Goal: Task Accomplishment & Management: Use online tool/utility

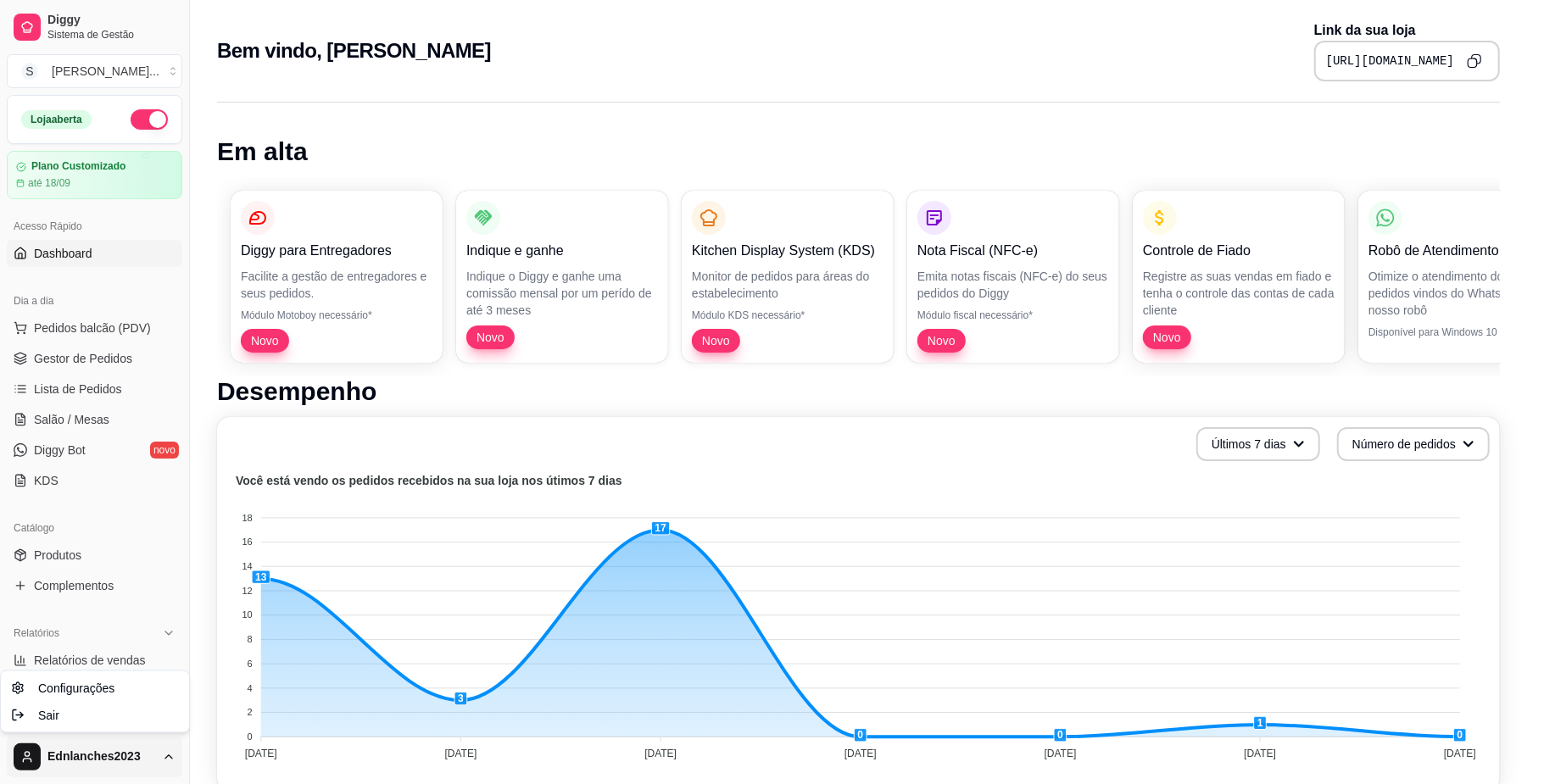
click at [178, 753] on html "Diggy Sistema de Gestão S Sorriso Lanch ... Loja aberta Plano Customizado até 1…" at bounding box center [772, 392] width 1544 height 784
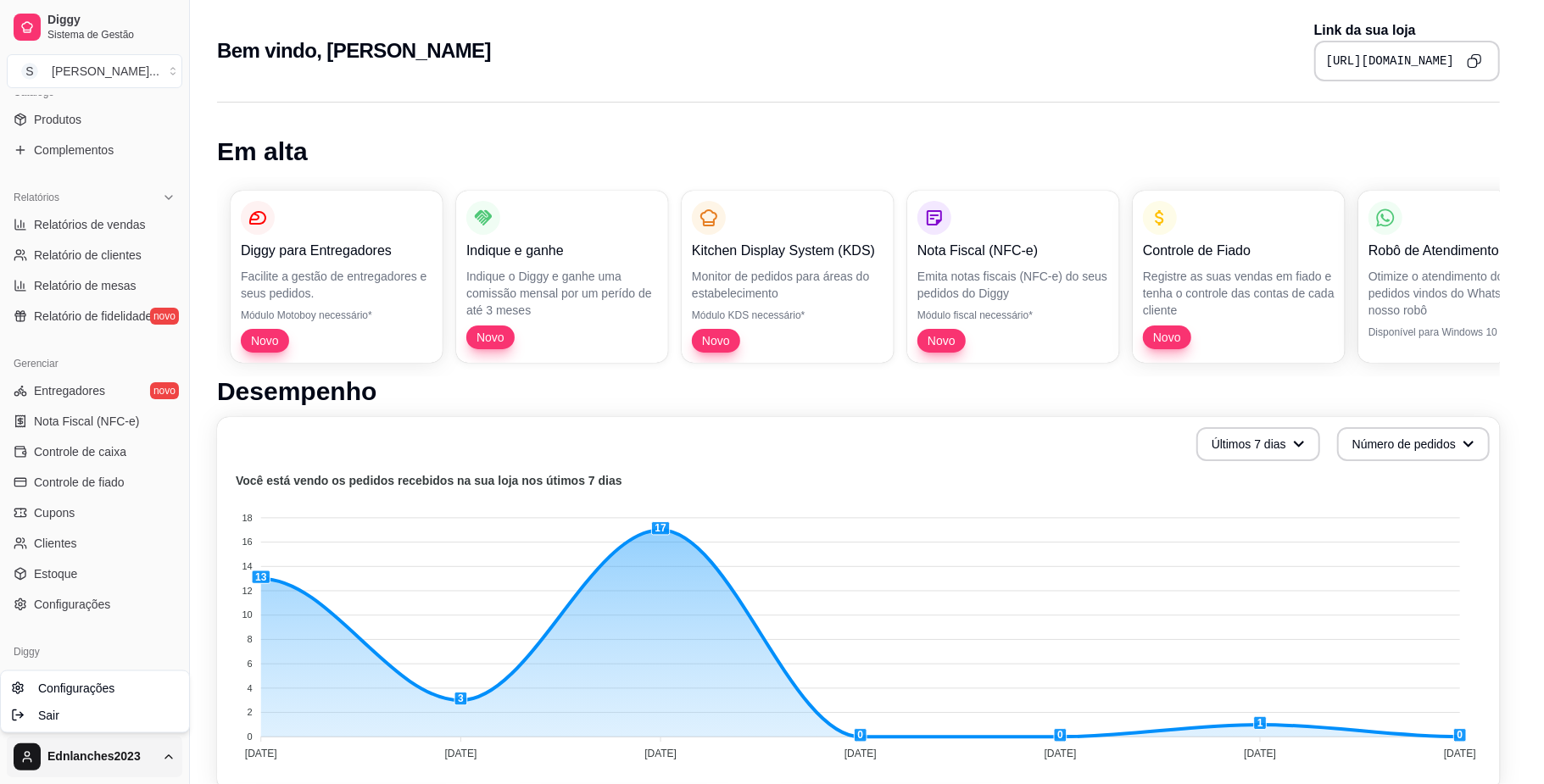
click at [181, 516] on html "Diggy Sistema de Gestão S Sorriso Lanch ... Loja aberta Plano Customizado até 1…" at bounding box center [772, 392] width 1544 height 784
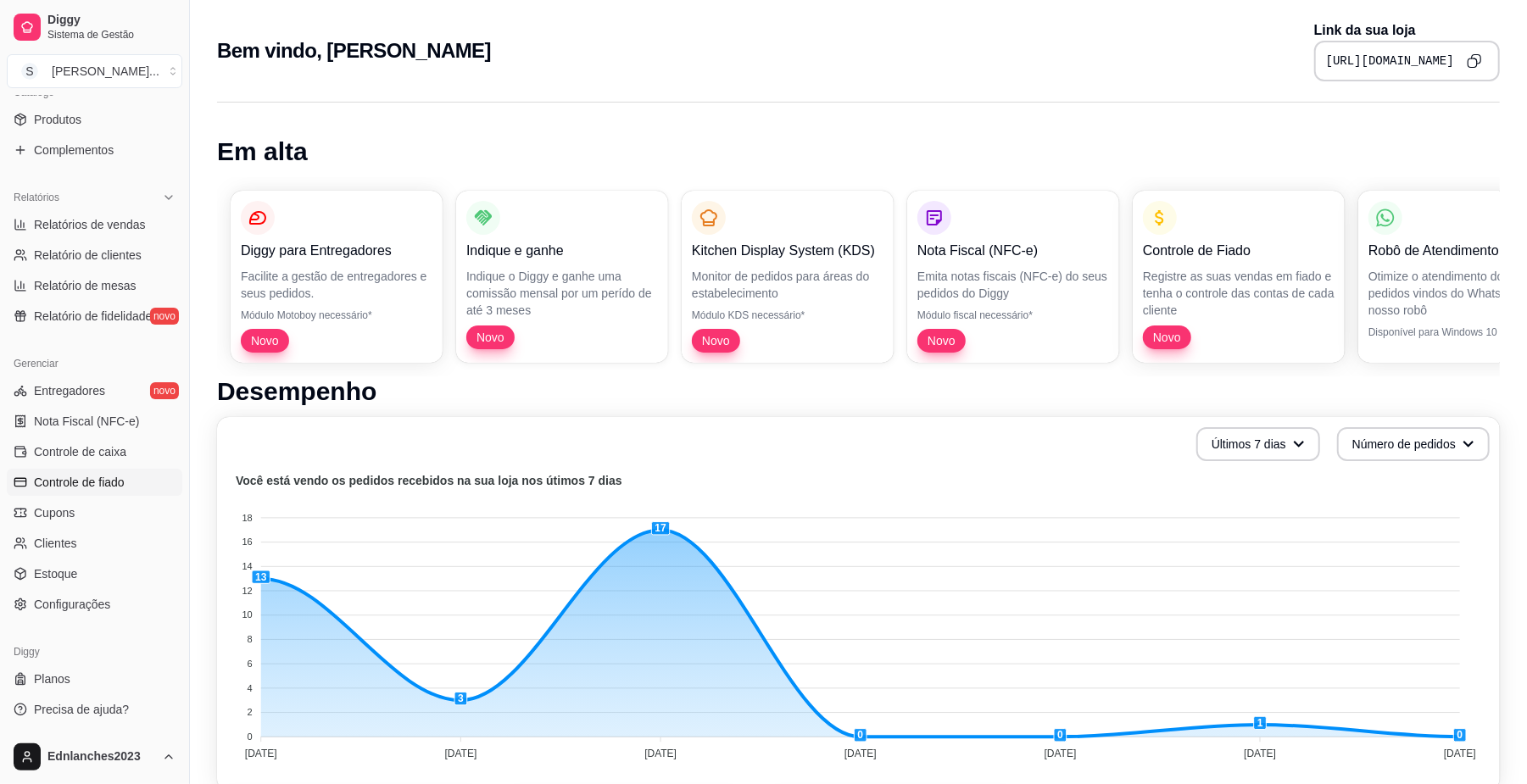
click at [113, 485] on span "Controle de fiado" at bounding box center [78, 481] width 90 height 17
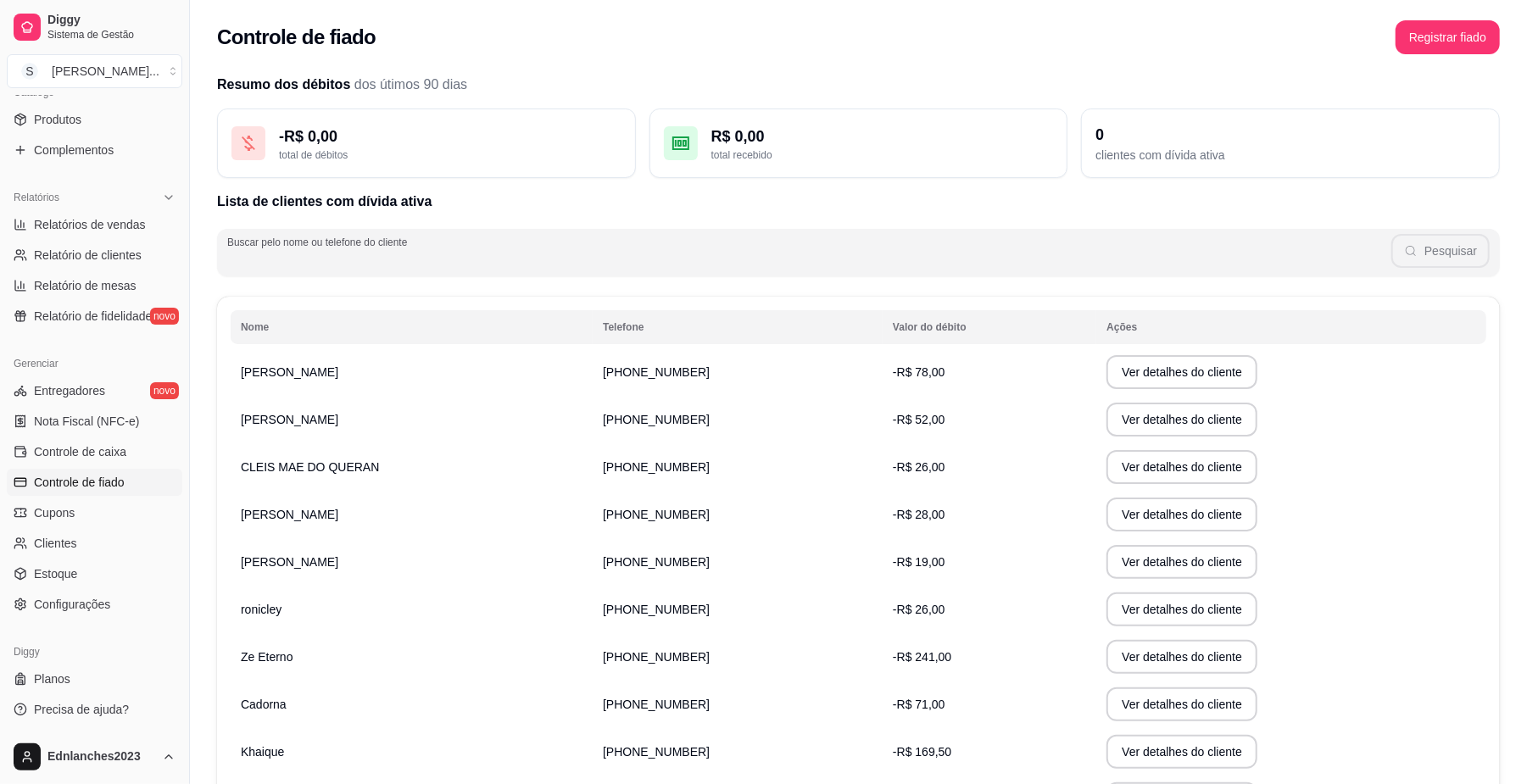
click at [419, 251] on input "Buscar pelo nome ou telefone do cliente" at bounding box center [809, 259] width 1165 height 17
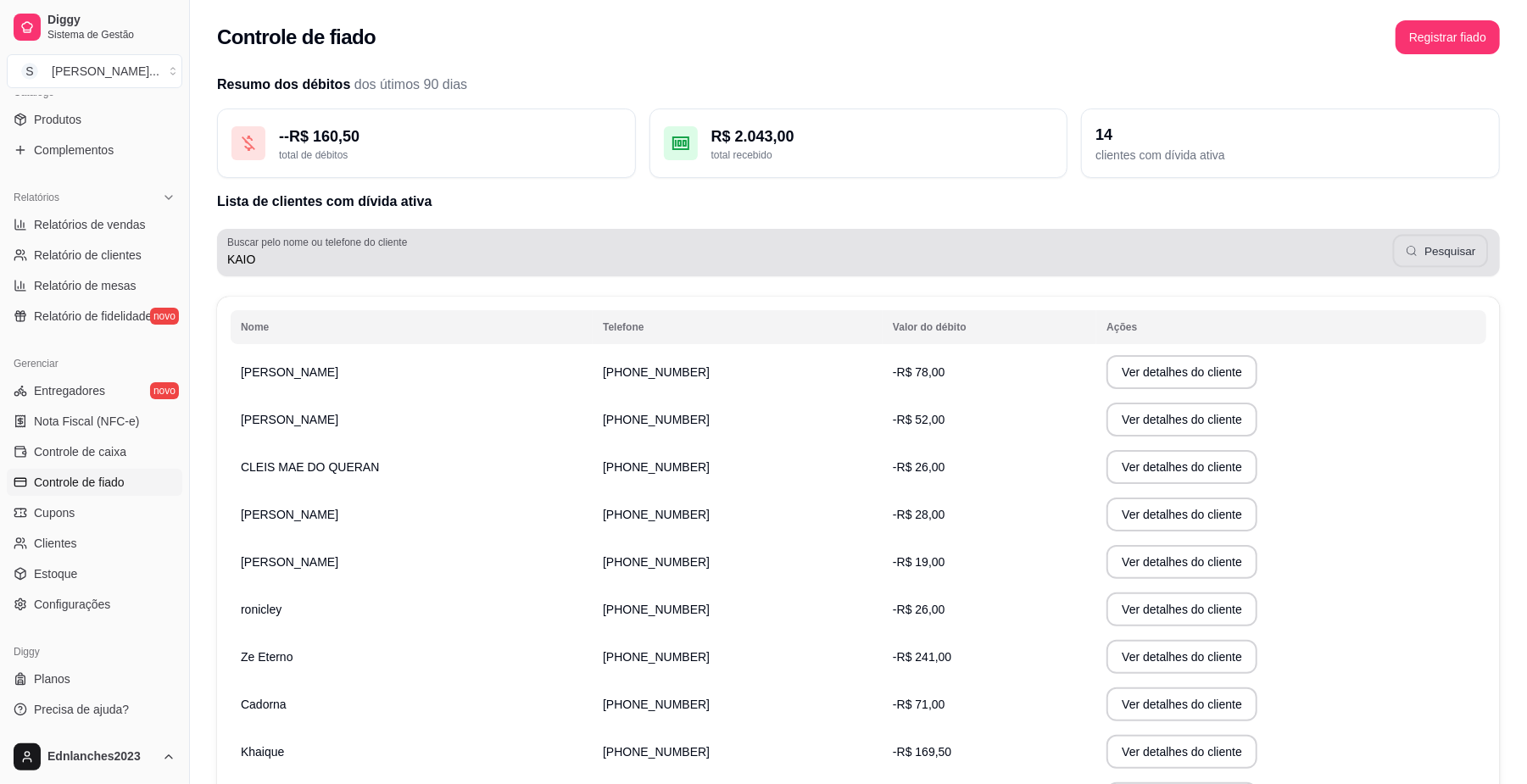
click at [1440, 241] on button "Pesquisar" at bounding box center [1441, 251] width 95 height 33
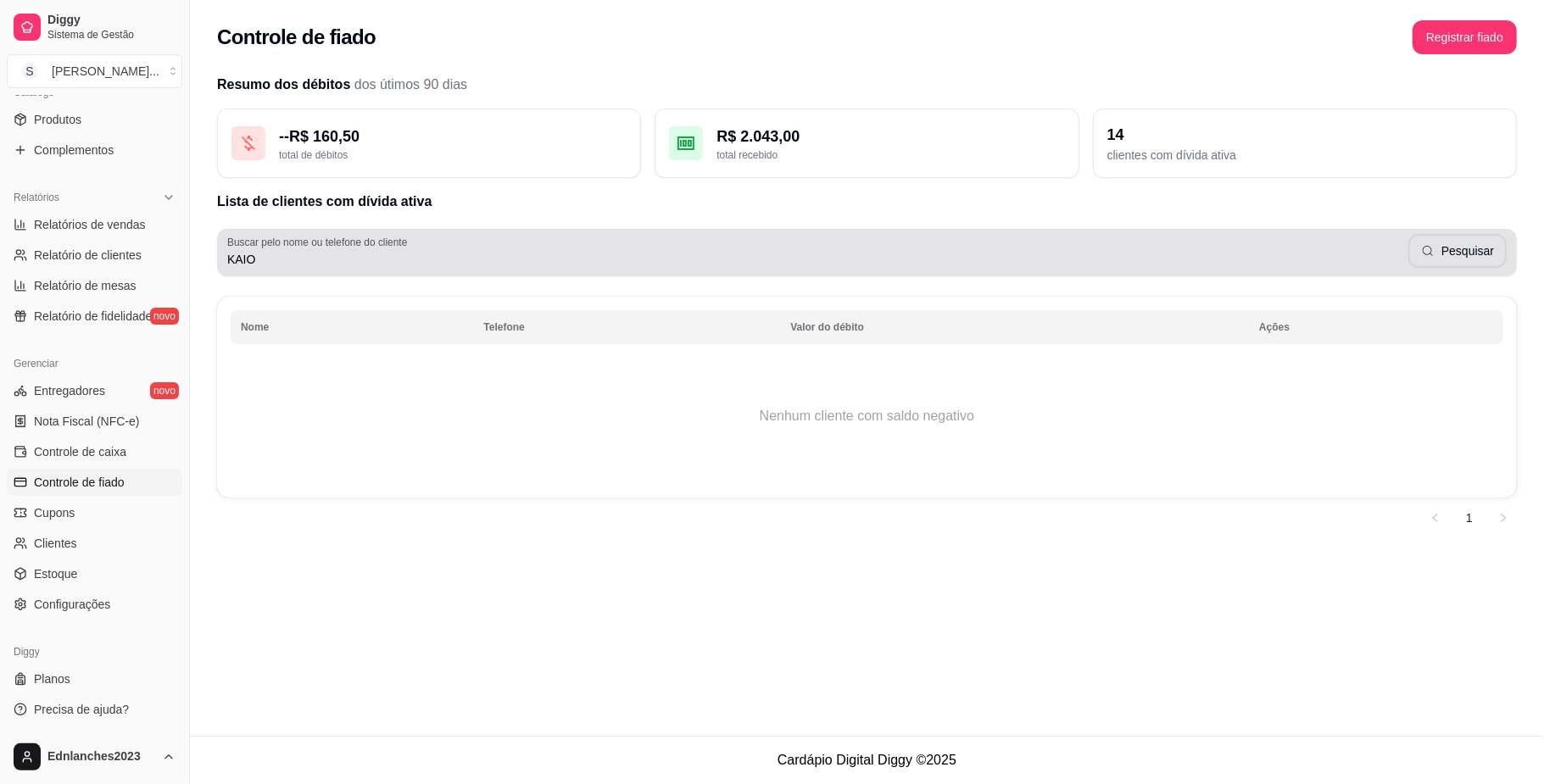
click at [302, 246] on label "Buscar pelo nome ou telefone do cliente" at bounding box center [320, 242] width 186 height 15
click at [302, 251] on input "KAIO" at bounding box center [818, 259] width 1182 height 17
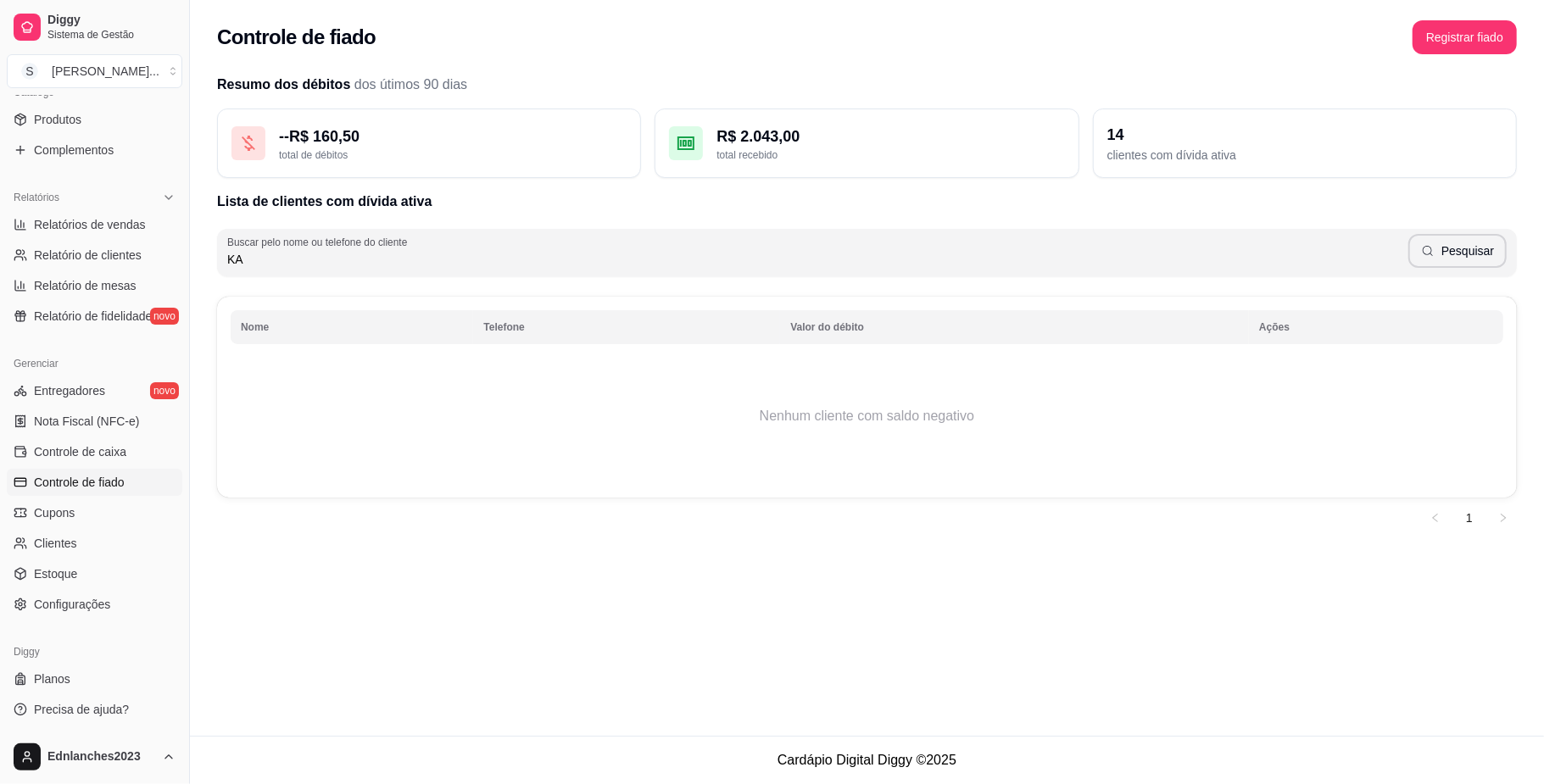
type input "K"
type input "CAIO"
click at [950, 178] on div "Resumo dos débitos dos útimos 90 dias - -R$ 160,50 total de débitos R$ 2.043,00…" at bounding box center [867, 303] width 1300 height 457
